Goal: Information Seeking & Learning: Learn about a topic

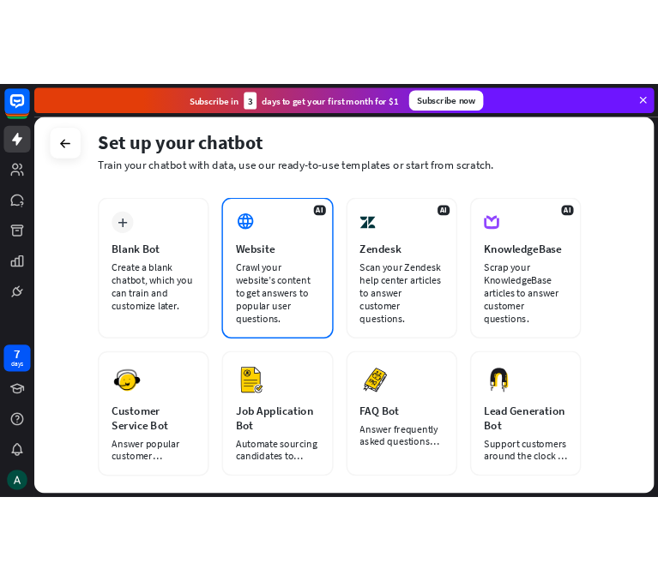
scroll to position [51, 0]
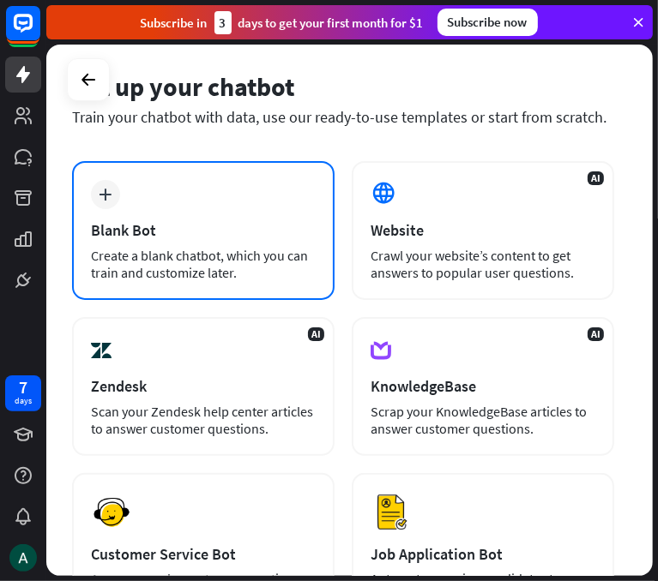
click at [109, 191] on icon "plus" at bounding box center [105, 195] width 13 height 12
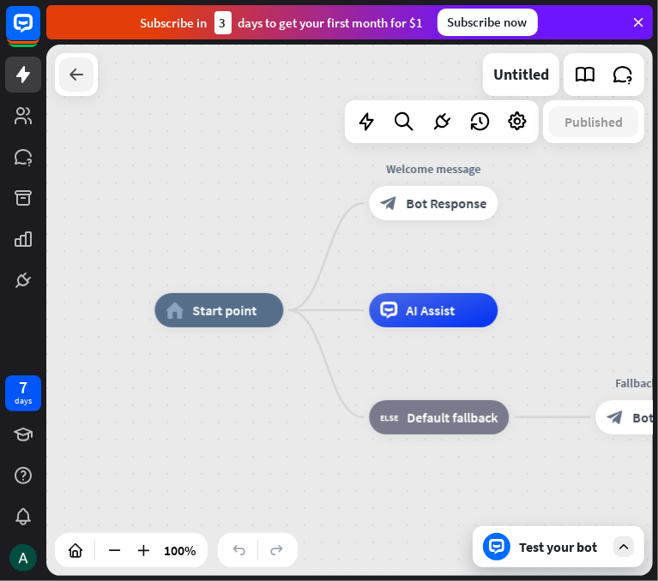
click at [69, 75] on icon at bounding box center [76, 74] width 21 height 21
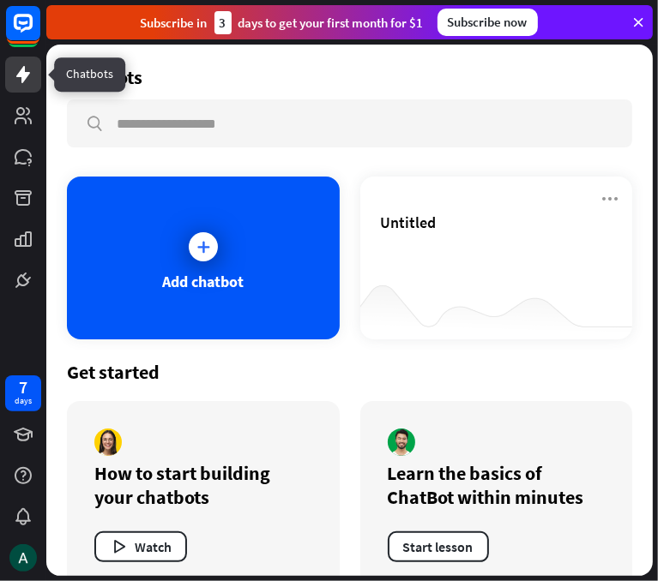
click at [22, 63] on link at bounding box center [23, 75] width 36 height 36
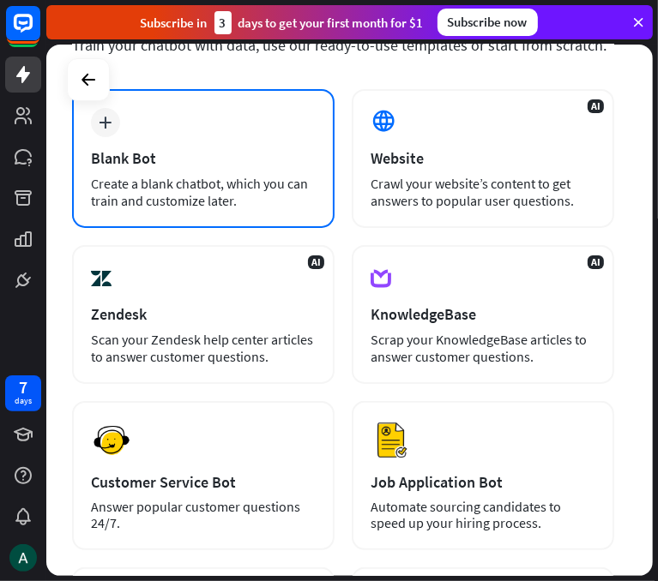
scroll to position [123, 0]
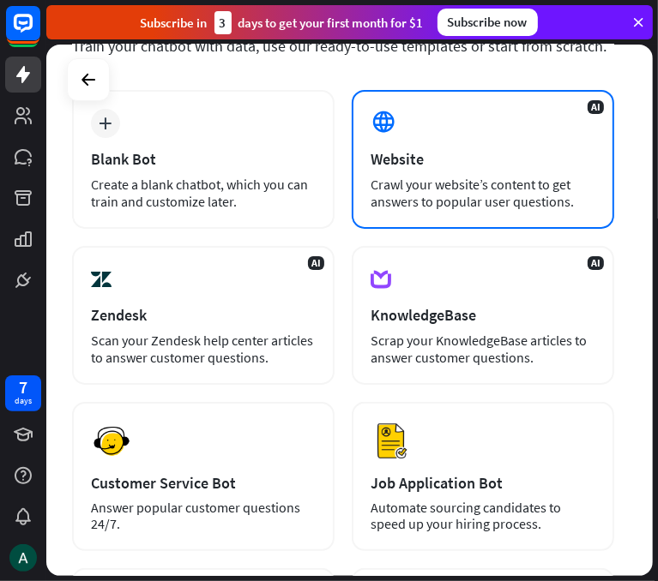
click at [434, 183] on div "Crawl your website’s content to get answers to popular user questions." at bounding box center [482, 193] width 225 height 34
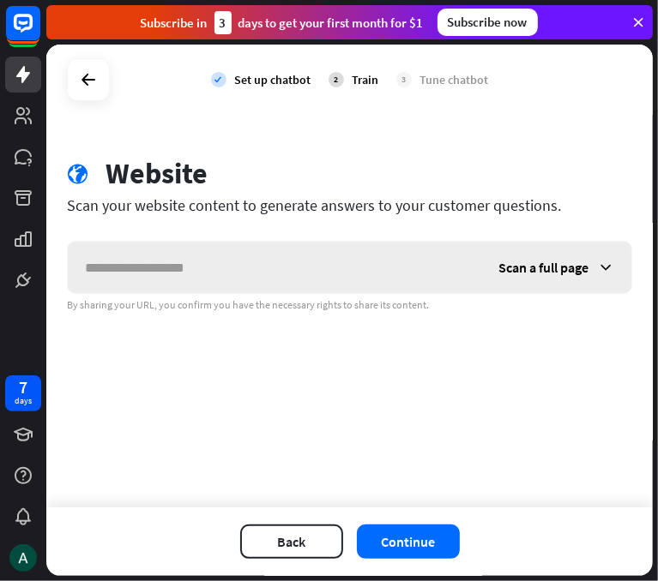
click at [608, 268] on icon at bounding box center [605, 267] width 17 height 17
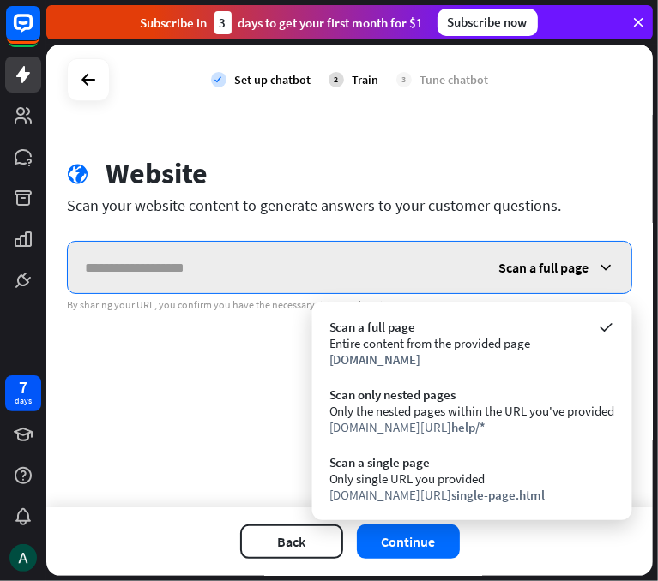
click at [154, 266] on input "text" at bounding box center [274, 267] width 413 height 51
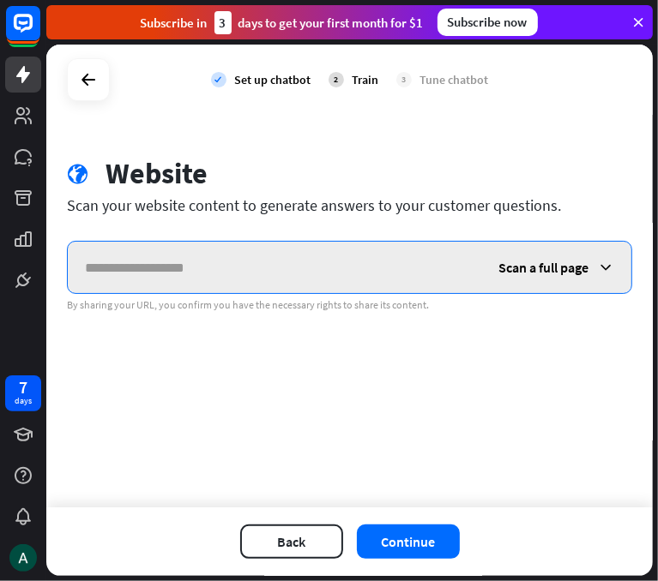
click at [95, 263] on input "text" at bounding box center [274, 267] width 413 height 51
paste input "**********"
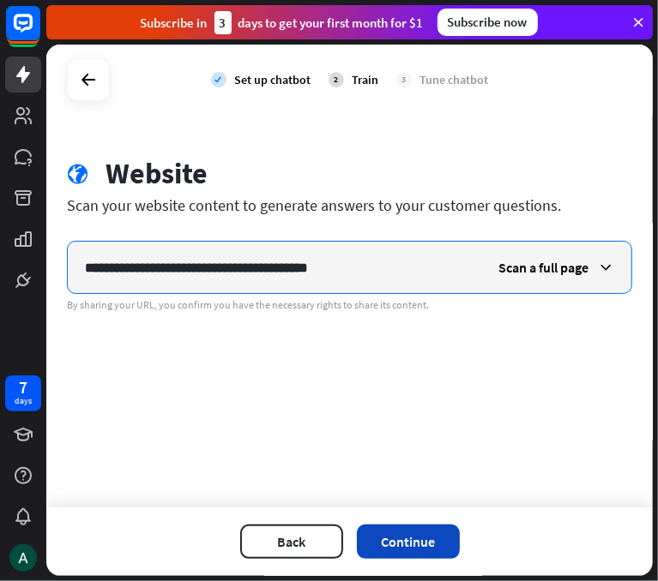
type input "**********"
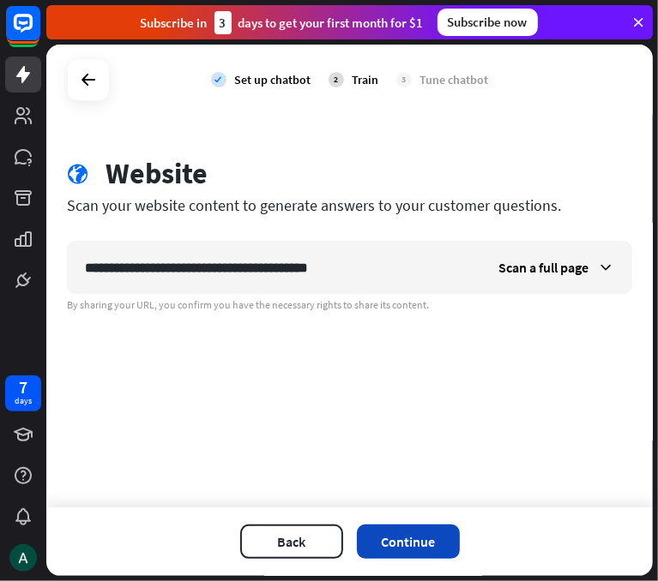
click at [388, 538] on button "Continue" at bounding box center [408, 542] width 103 height 34
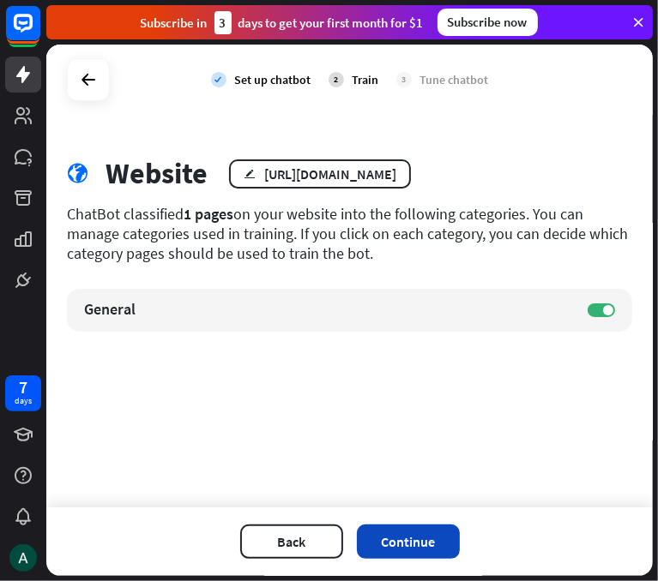
click at [394, 547] on button "Continue" at bounding box center [408, 542] width 103 height 34
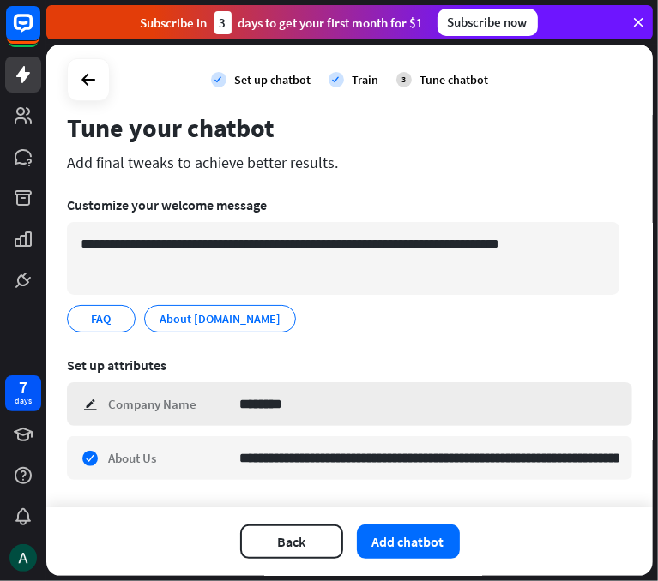
scroll to position [45, 0]
click at [93, 313] on span "FAQ" at bounding box center [101, 319] width 23 height 19
click at [117, 316] on icon "edit" at bounding box center [121, 319] width 14 height 13
drag, startPoint x: 117, startPoint y: 316, endPoint x: 357, endPoint y: 316, distance: 239.2
click at [357, 316] on div "FAQ edit About [DOMAIN_NAME] edit" at bounding box center [349, 318] width 565 height 27
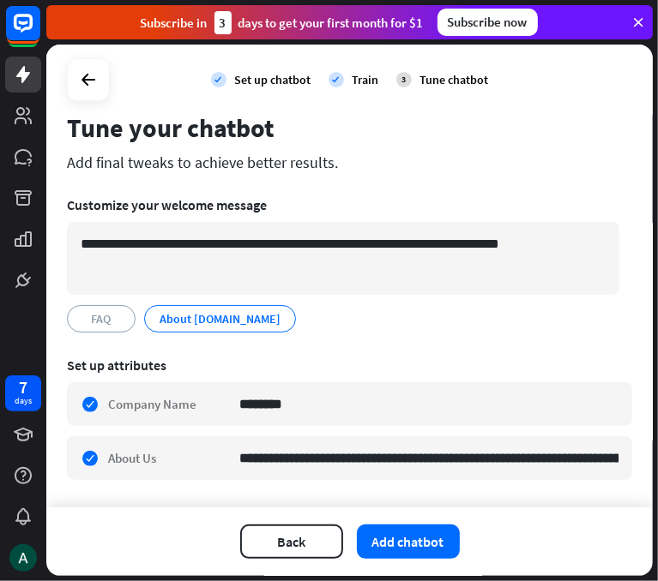
click at [357, 316] on div "FAQ edit About [DOMAIN_NAME] edit" at bounding box center [349, 318] width 565 height 27
click at [394, 547] on button "Add chatbot" at bounding box center [408, 542] width 103 height 34
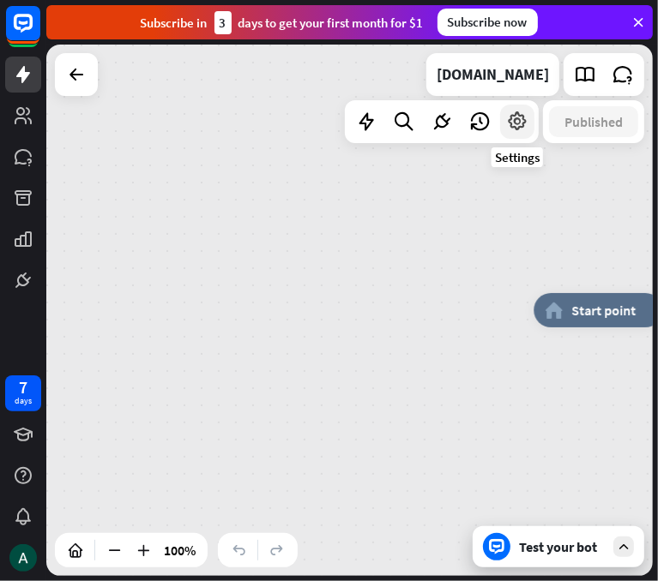
click at [527, 129] on icon at bounding box center [517, 122] width 22 height 22
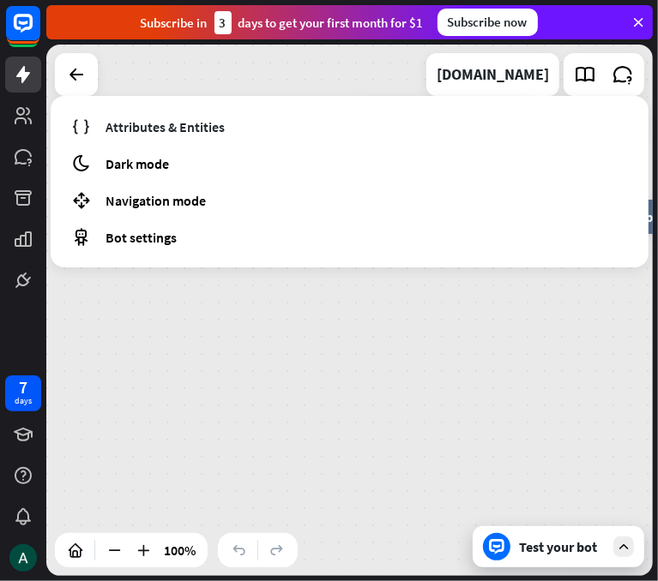
drag, startPoint x: 355, startPoint y: 370, endPoint x: 327, endPoint y: 412, distance: 50.7
click at [327, 412] on div "home_2 Start point Welcome message block_bot_response Bot Response About us blo…" at bounding box center [349, 311] width 606 height 532
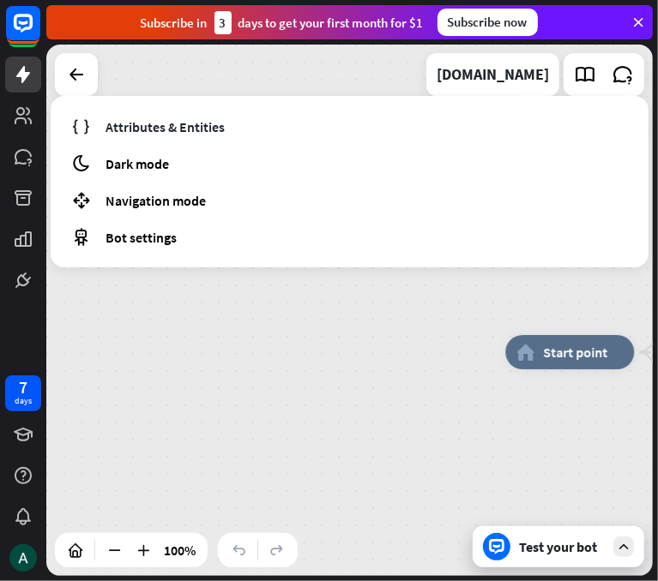
click at [327, 412] on div "home_2 Start point Welcome message block_bot_response Bot Response About us blo…" at bounding box center [349, 311] width 606 height 532
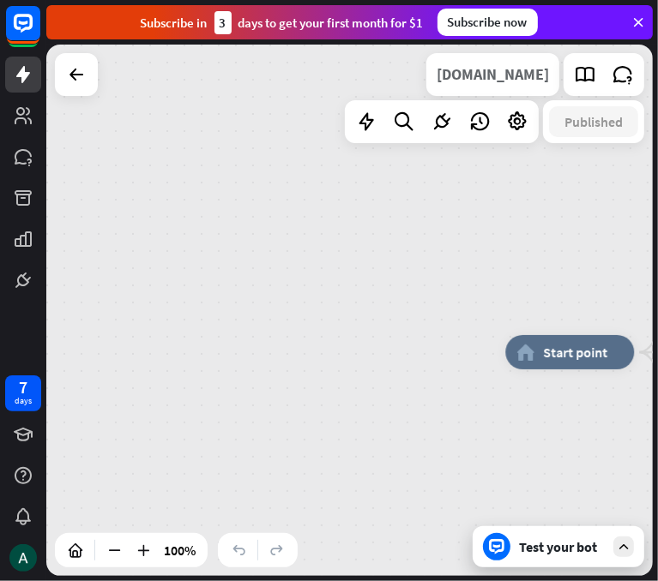
click at [461, 76] on div "[DOMAIN_NAME]" at bounding box center [492, 74] width 112 height 43
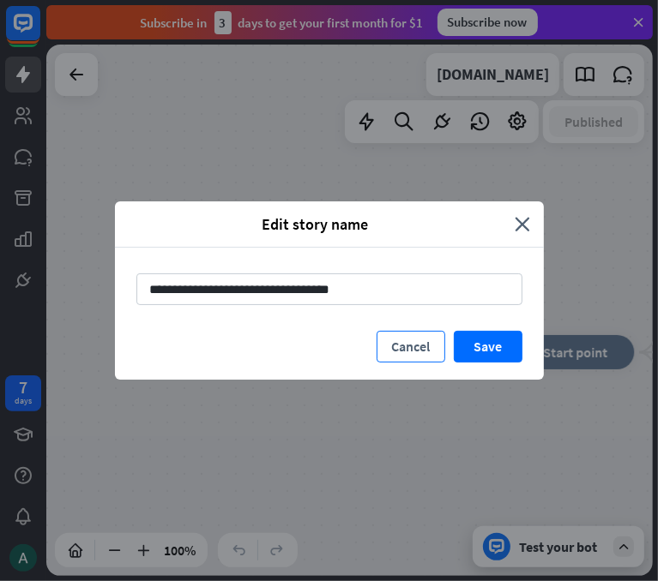
click at [390, 342] on button "Cancel" at bounding box center [410, 347] width 69 height 32
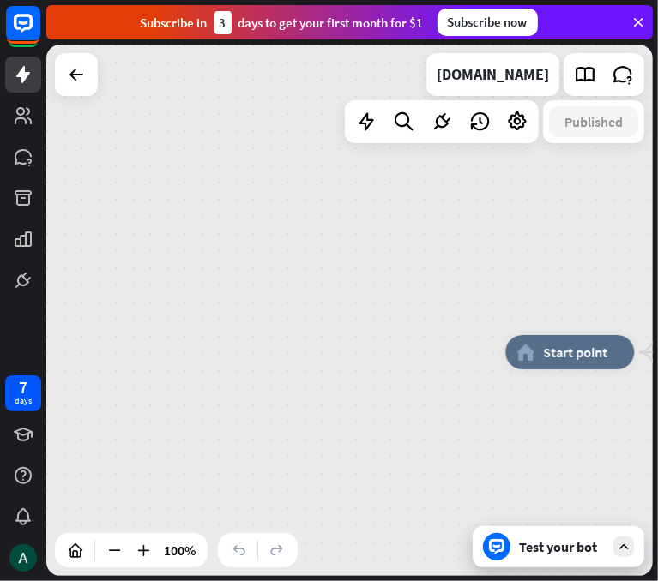
click at [235, 553] on icon at bounding box center [238, 550] width 17 height 17
drag, startPoint x: 235, startPoint y: 553, endPoint x: 196, endPoint y: 412, distance: 146.1
click at [196, 412] on div "home_2 Start point Welcome message block_bot_response Bot Response About us blo…" at bounding box center [349, 311] width 606 height 532
click at [82, 79] on icon at bounding box center [76, 74] width 21 height 21
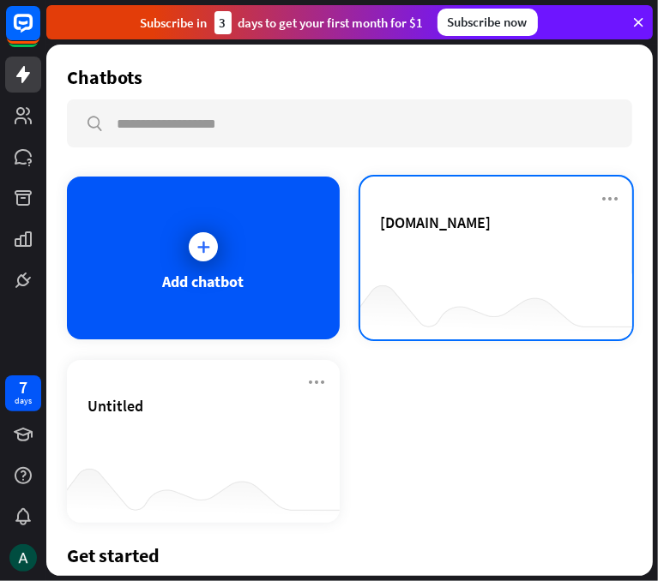
click at [504, 262] on div "[DOMAIN_NAME]" at bounding box center [497, 243] width 232 height 60
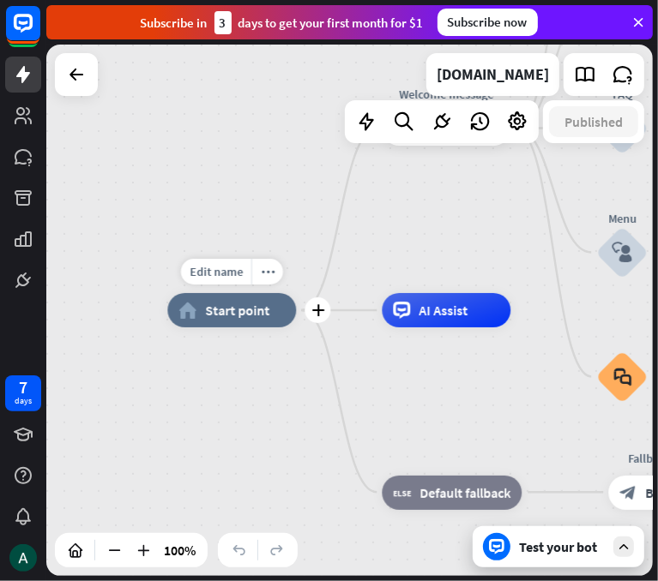
click at [272, 310] on div "home_2 Start point" at bounding box center [231, 310] width 129 height 34
click at [82, 70] on icon at bounding box center [76, 74] width 21 height 21
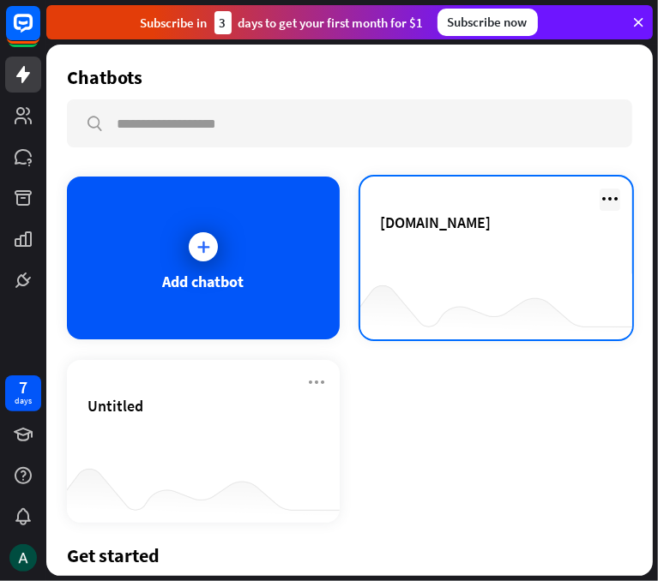
click at [604, 196] on icon at bounding box center [609, 199] width 21 height 21
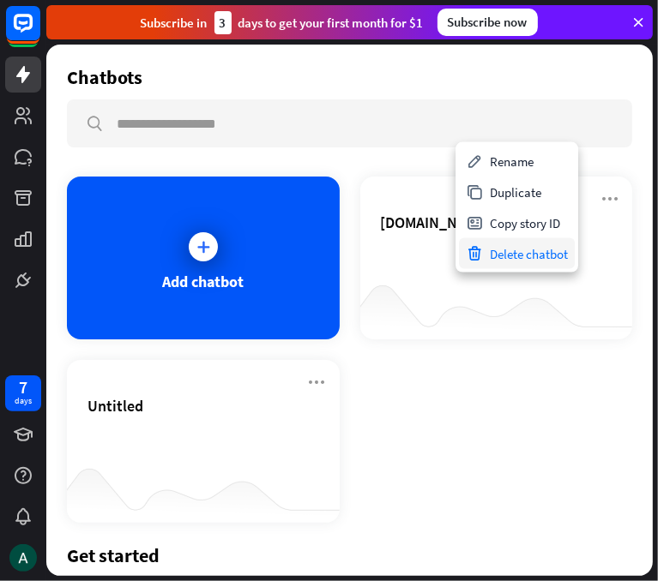
click at [491, 256] on div "Delete chatbot" at bounding box center [517, 253] width 116 height 31
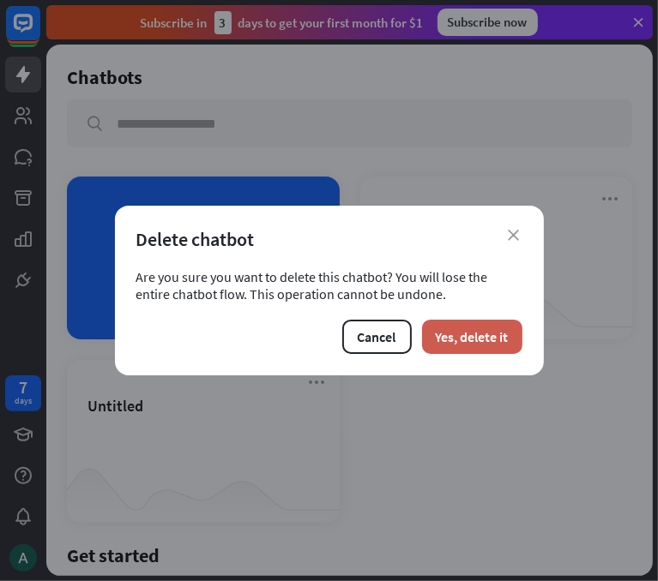
click at [461, 336] on button "Yes, delete it" at bounding box center [472, 337] width 100 height 34
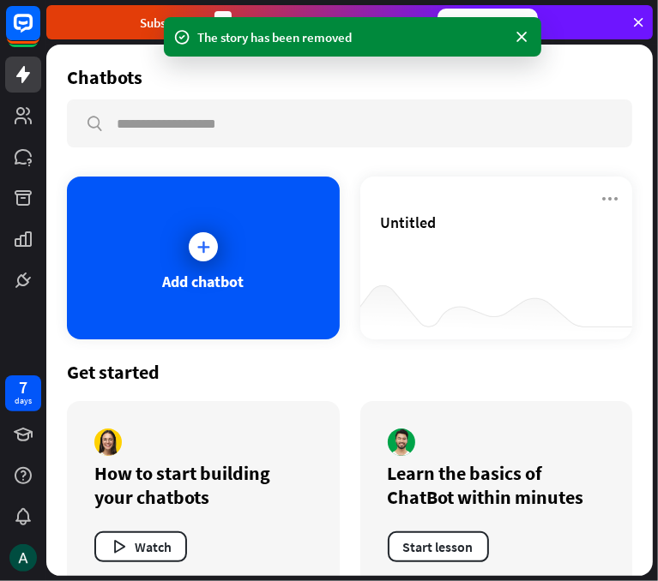
click at [461, 336] on div at bounding box center [496, 306] width 273 height 66
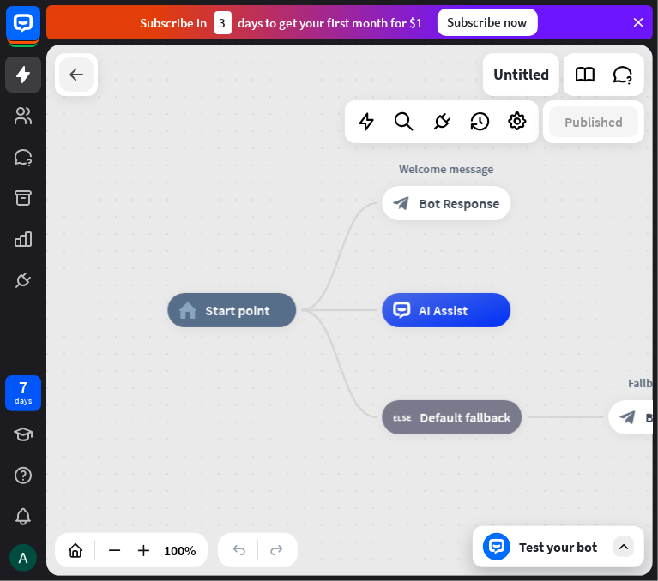
click at [74, 64] on icon at bounding box center [76, 74] width 21 height 21
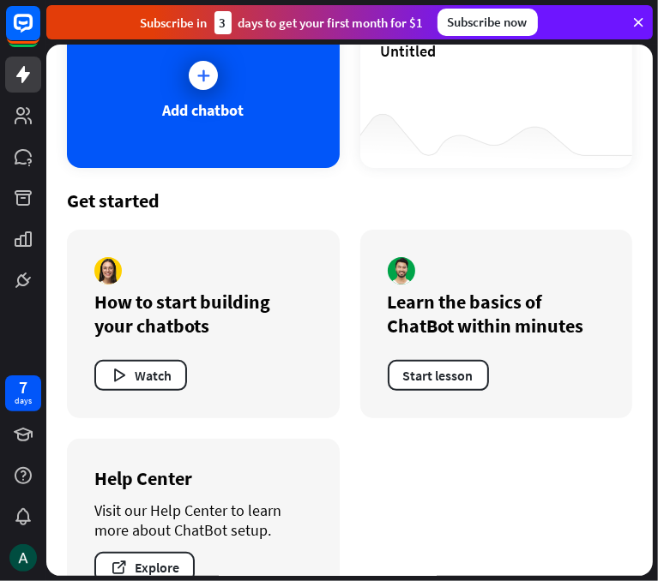
scroll to position [177, 0]
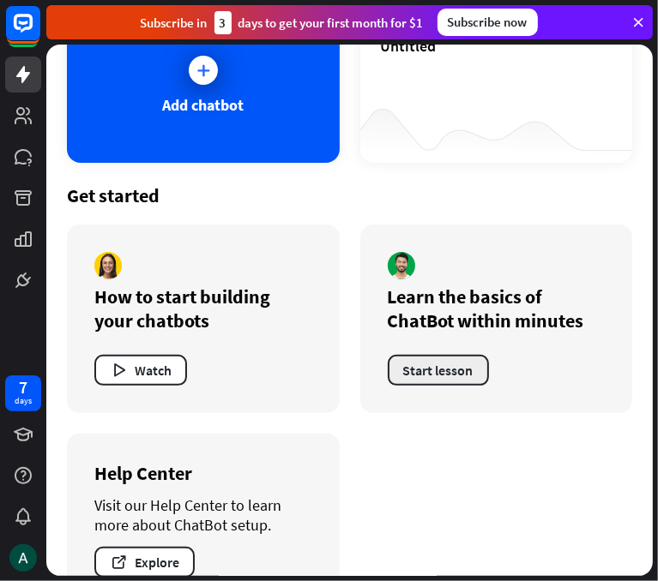
click at [427, 368] on button "Start lesson" at bounding box center [438, 370] width 101 height 31
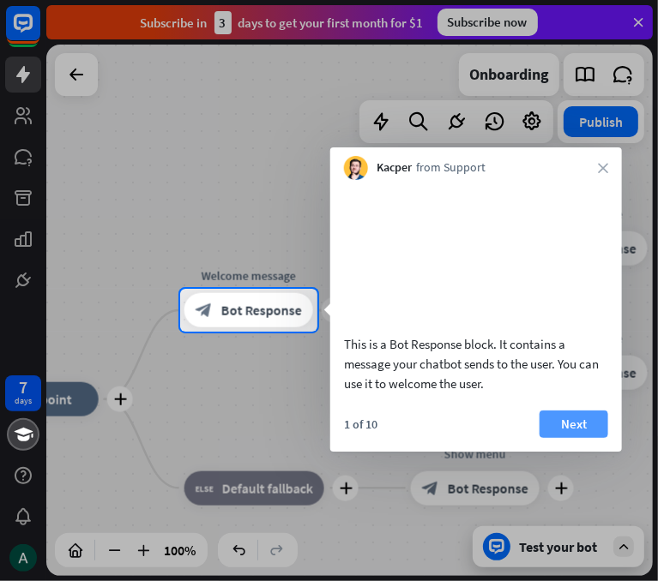
click at [547, 438] on button "Next" at bounding box center [573, 424] width 69 height 27
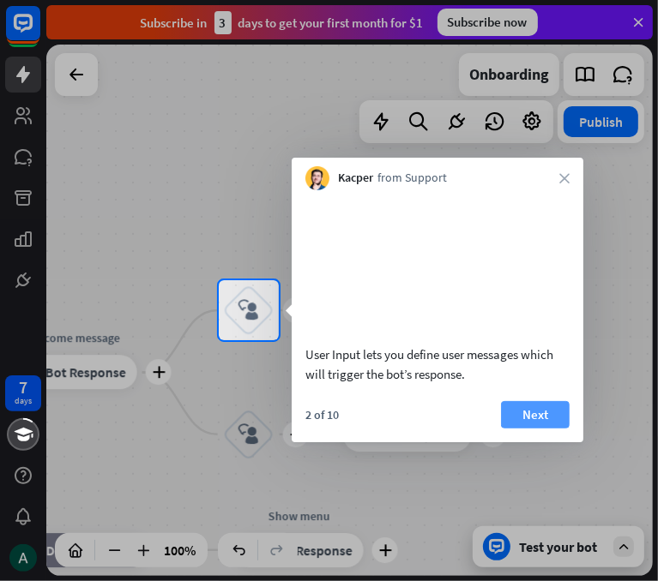
click at [533, 429] on button "Next" at bounding box center [535, 414] width 69 height 27
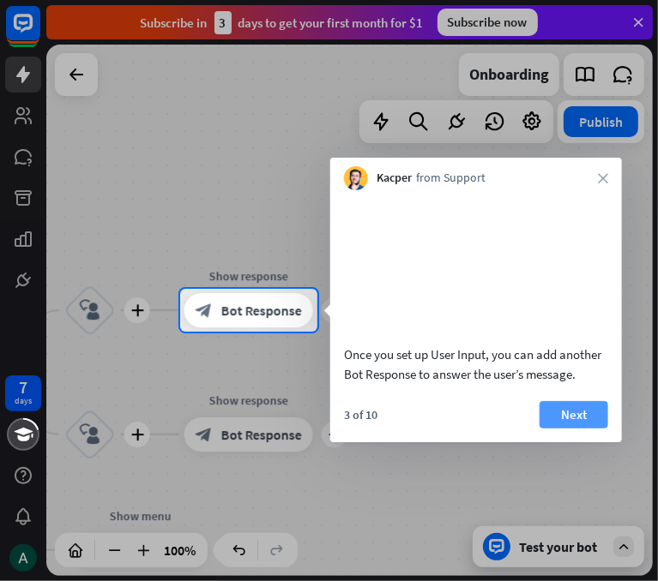
click at [562, 429] on button "Next" at bounding box center [573, 414] width 69 height 27
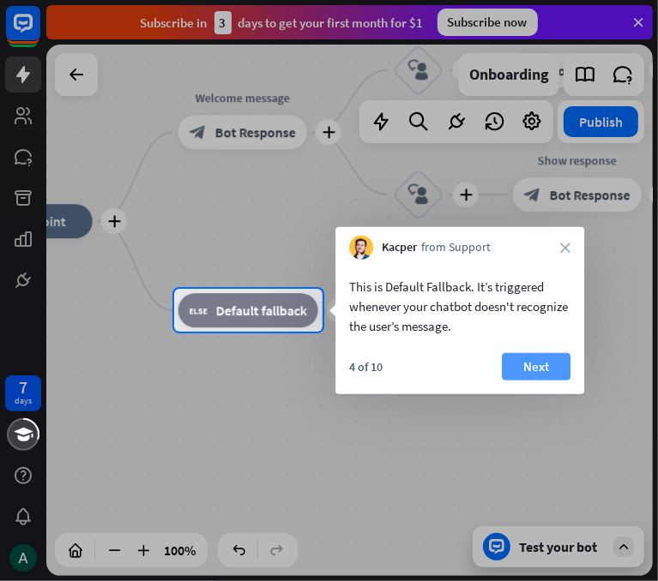
click at [540, 360] on button "Next" at bounding box center [536, 366] width 69 height 27
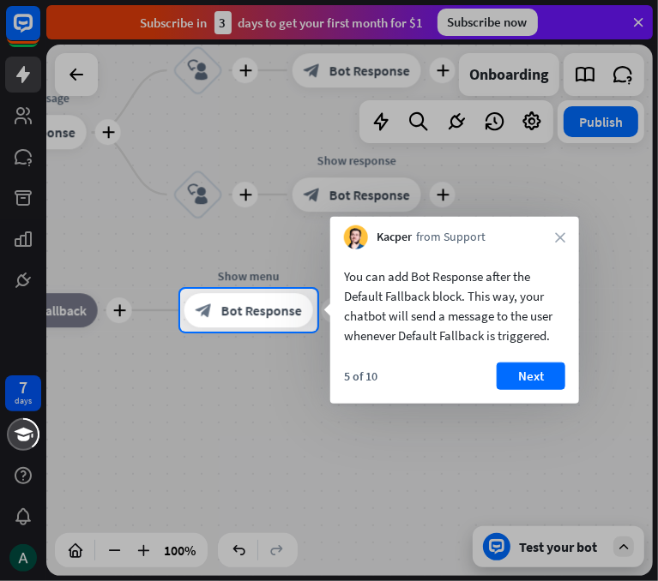
click at [540, 360] on div "You can add Bot Response after the Default Fallback block. This way, your chatb…" at bounding box center [454, 327] width 249 height 154
click at [538, 370] on button "Next" at bounding box center [530, 376] width 69 height 27
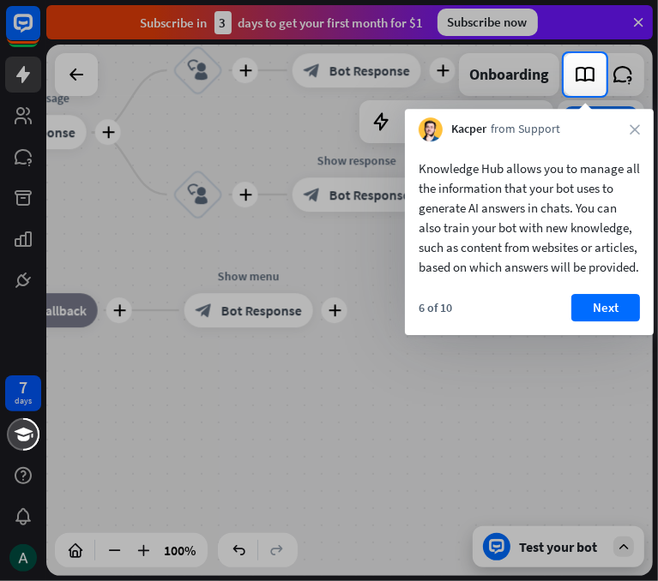
click at [538, 370] on div at bounding box center [329, 338] width 658 height 485
click at [605, 322] on button "Next" at bounding box center [605, 307] width 69 height 27
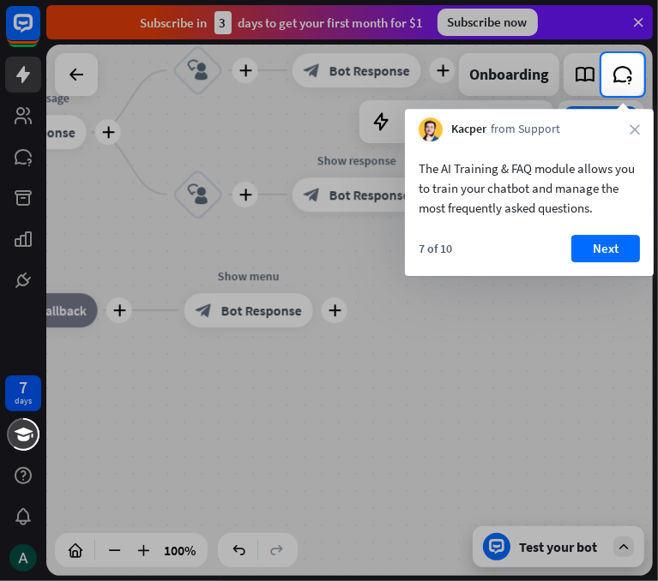
click at [605, 327] on div at bounding box center [329, 338] width 658 height 485
click at [607, 245] on button "Next" at bounding box center [605, 248] width 69 height 27
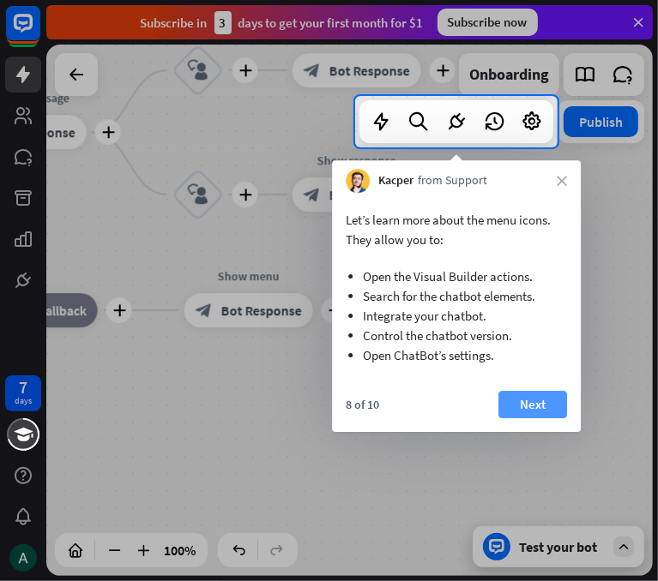
click at [529, 402] on button "Next" at bounding box center [532, 404] width 69 height 27
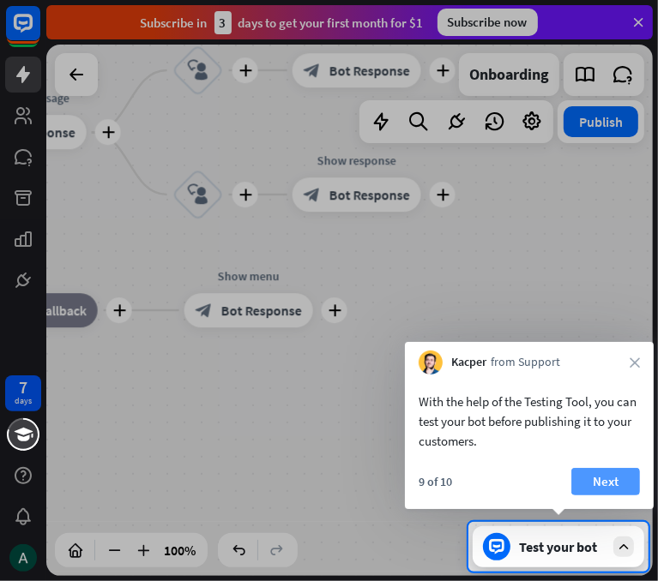
click at [601, 484] on button "Next" at bounding box center [605, 481] width 69 height 27
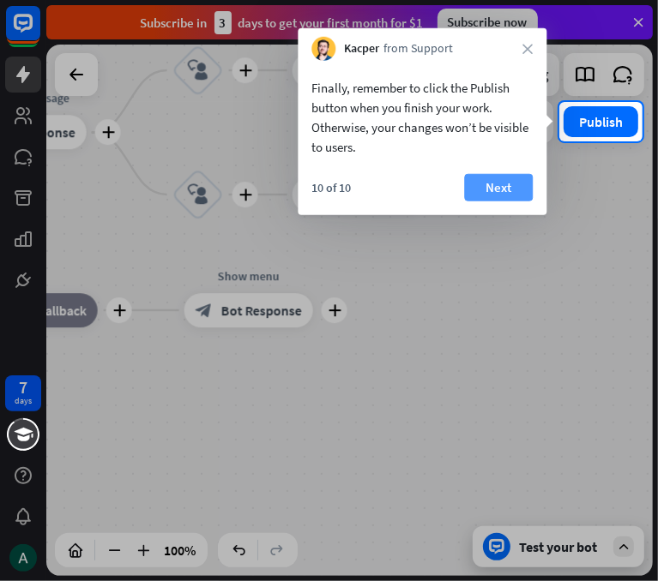
click at [507, 179] on button "Next" at bounding box center [498, 187] width 69 height 27
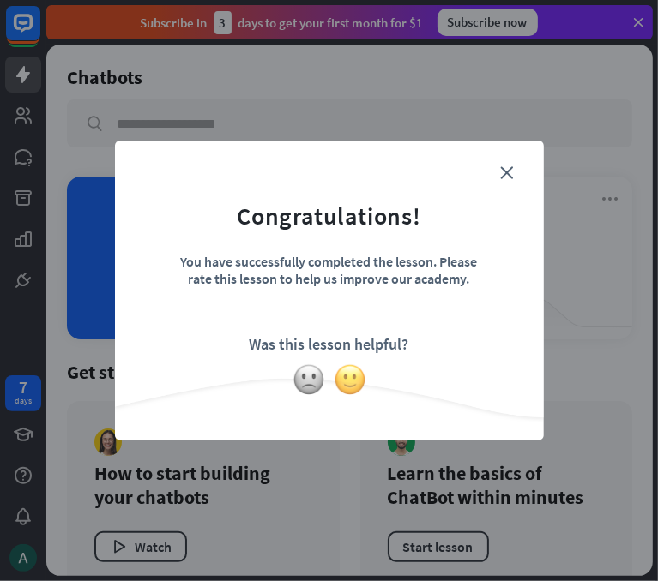
click at [350, 386] on img at bounding box center [350, 380] width 33 height 33
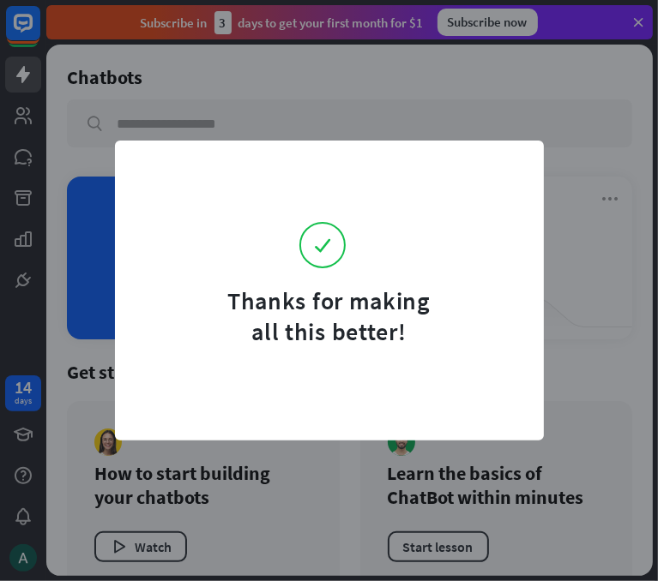
click at [544, 180] on div "Thanks for making all this better!" at bounding box center [329, 290] width 658 height 581
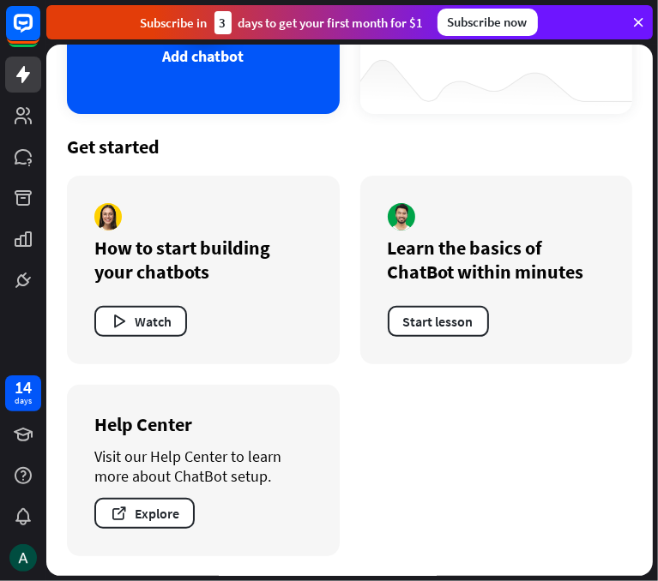
scroll to position [225, 0]
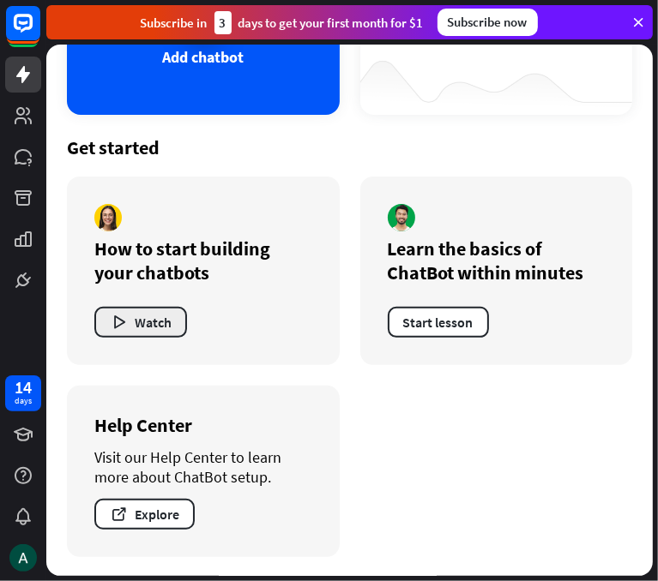
click at [161, 318] on button "Watch" at bounding box center [140, 322] width 93 height 31
